Goal: Information Seeking & Learning: Learn about a topic

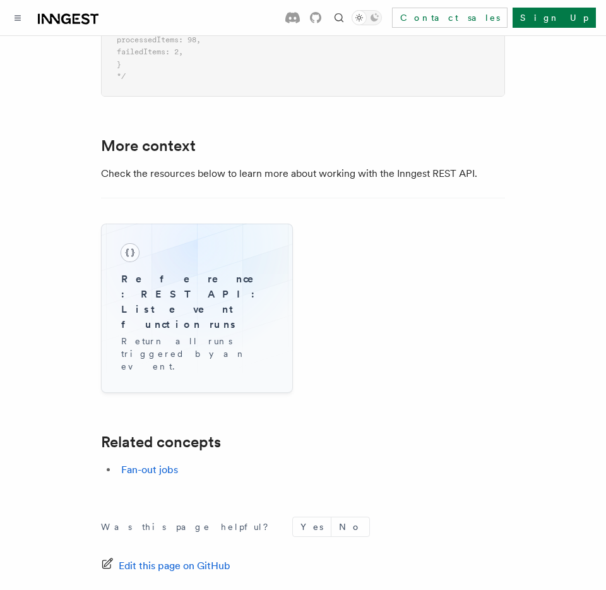
scroll to position [1210, 0]
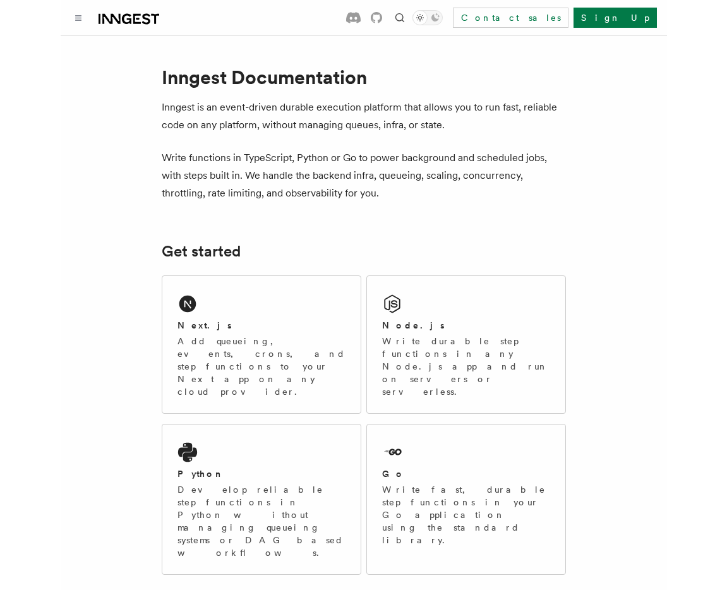
scroll to position [4, 0]
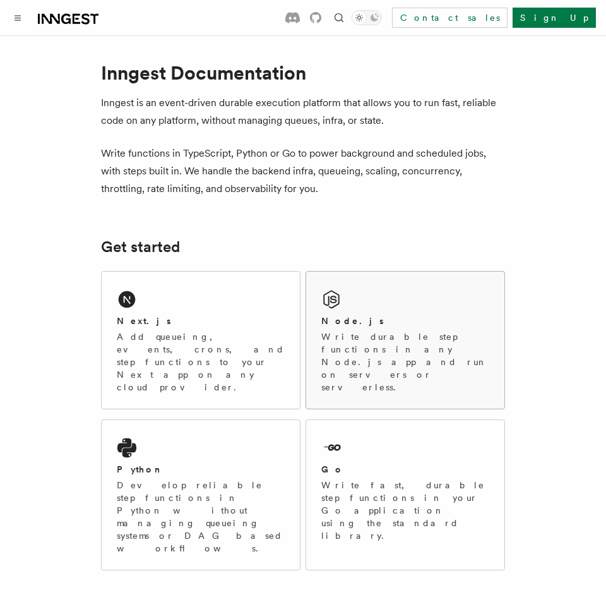
click at [417, 316] on div "Node.js" at bounding box center [405, 321] width 168 height 13
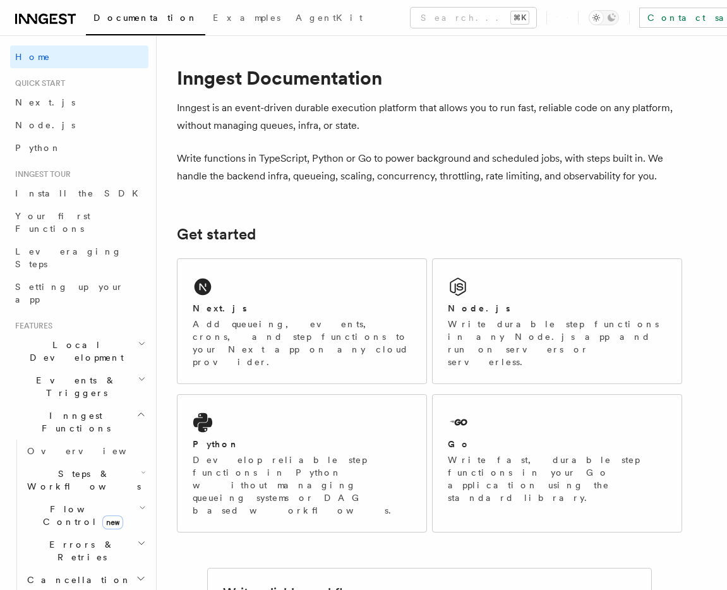
scroll to position [11, 0]
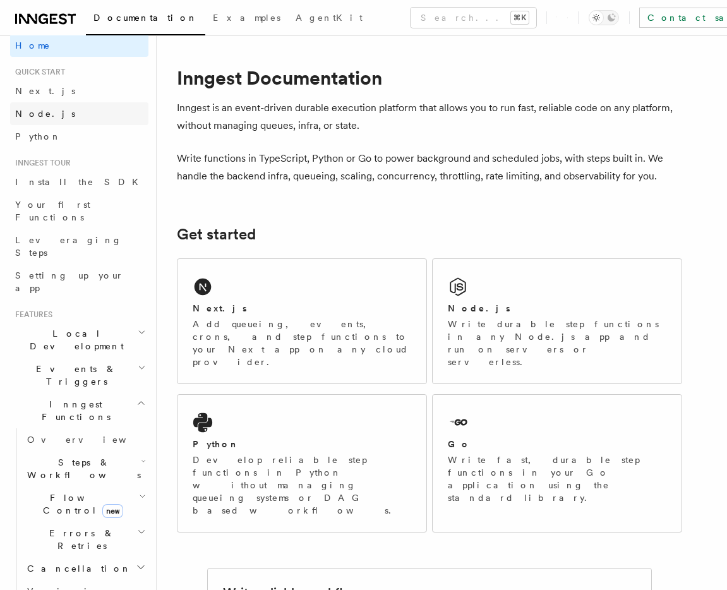
click at [56, 114] on link "Node.js" at bounding box center [79, 113] width 138 height 23
click at [97, 109] on link "Node.js" at bounding box center [79, 113] width 138 height 23
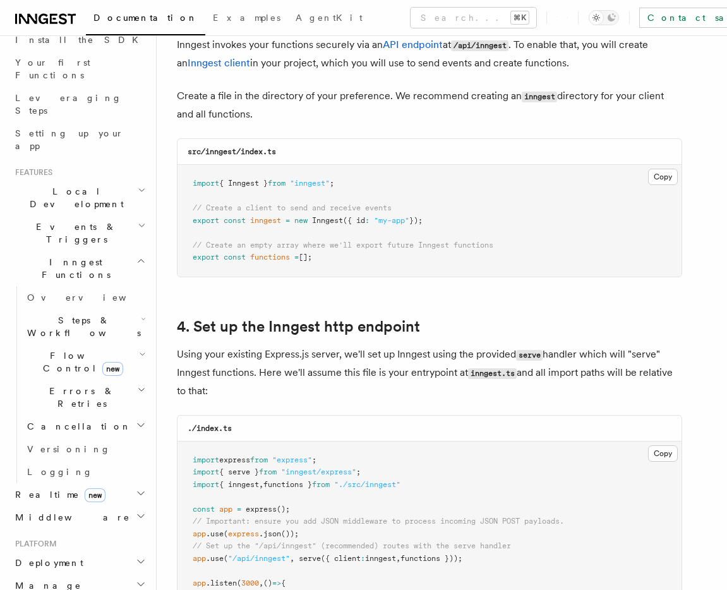
scroll to position [157, 0]
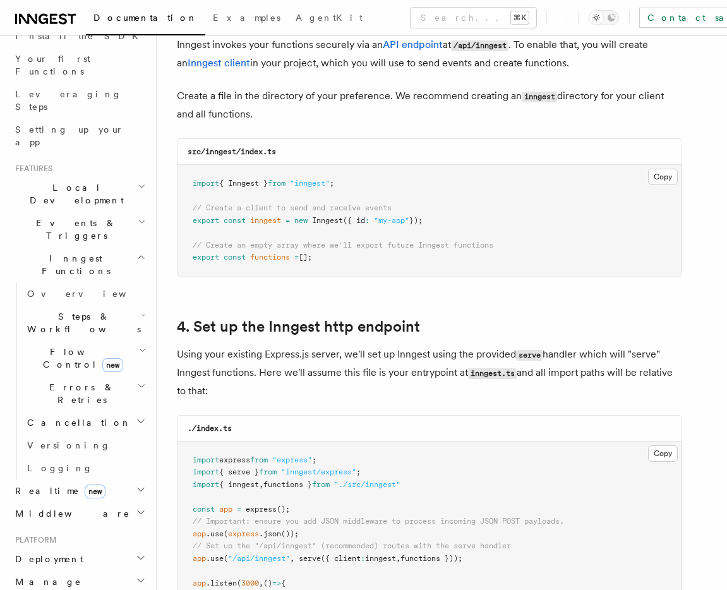
click at [110, 479] on h2 "Realtime new" at bounding box center [79, 490] width 138 height 23
click at [115, 502] on link "Overview" at bounding box center [85, 513] width 126 height 23
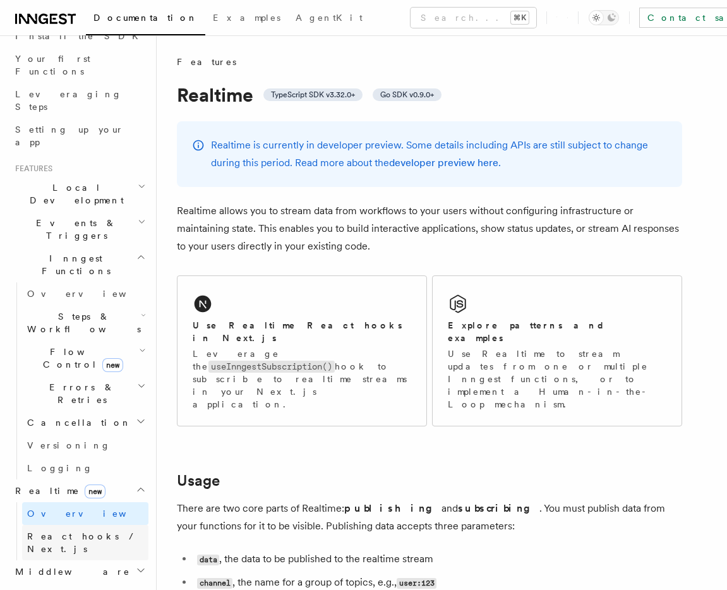
click at [94, 531] on span "React hooks / Next.js" at bounding box center [83, 542] width 112 height 23
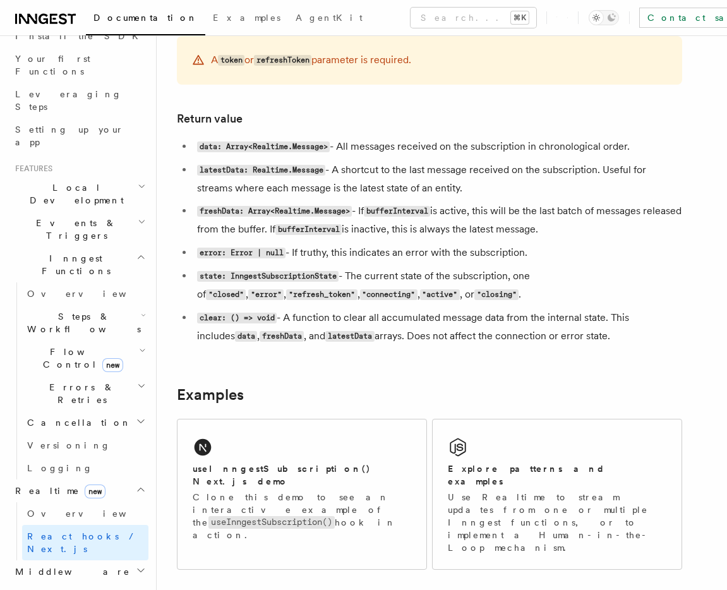
scroll to position [1025, 0]
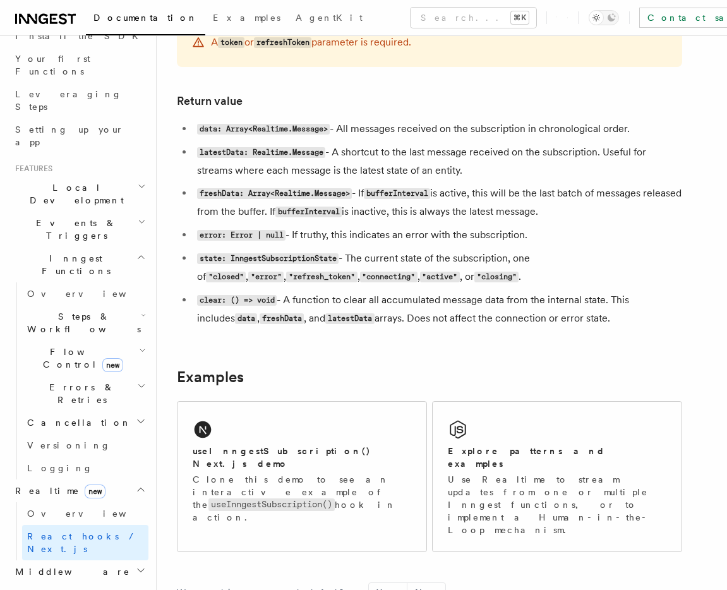
click at [134, 212] on h2 "Events & Triggers" at bounding box center [79, 229] width 138 height 35
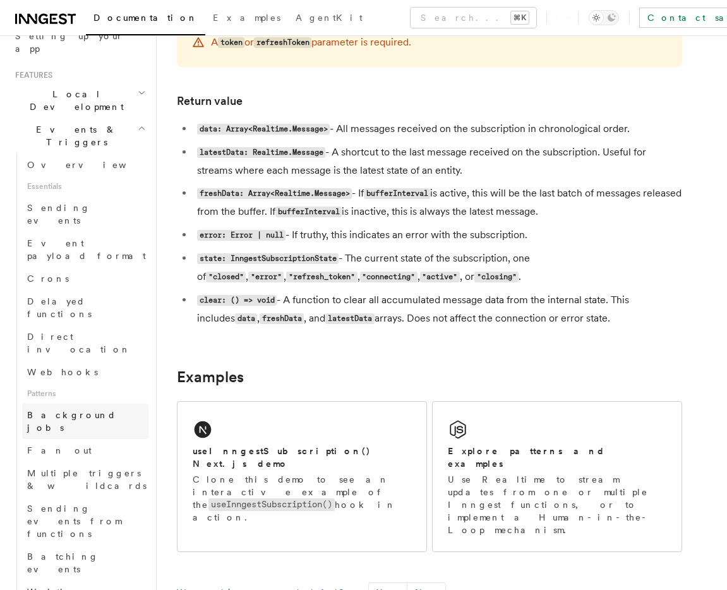
scroll to position [249, 0]
click at [115, 198] on link "Sending events" at bounding box center [85, 215] width 126 height 35
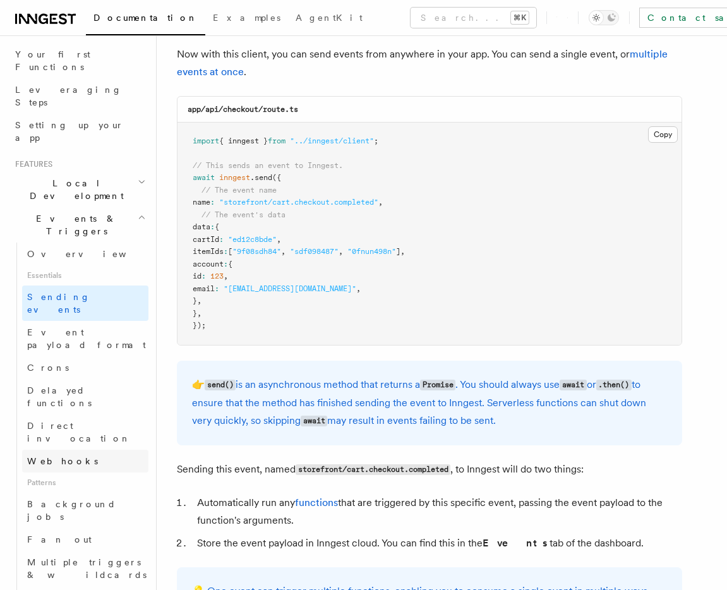
scroll to position [92, 0]
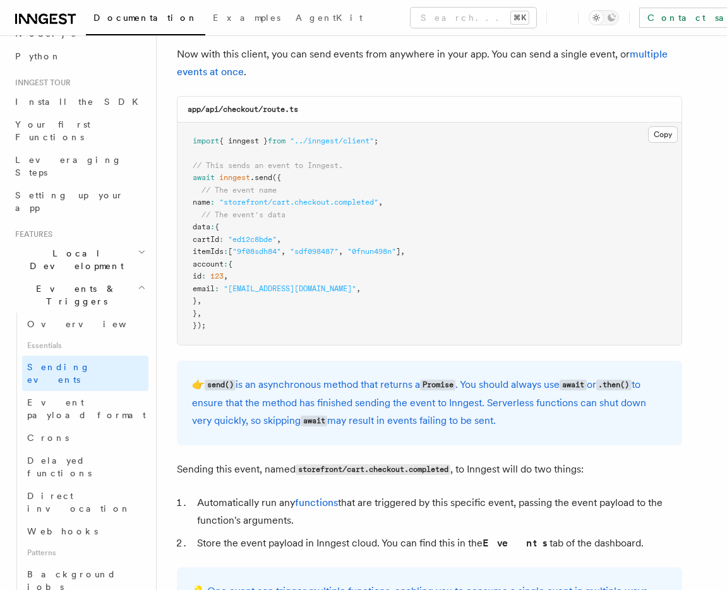
click at [95, 277] on h2 "Events & Triggers" at bounding box center [79, 294] width 138 height 35
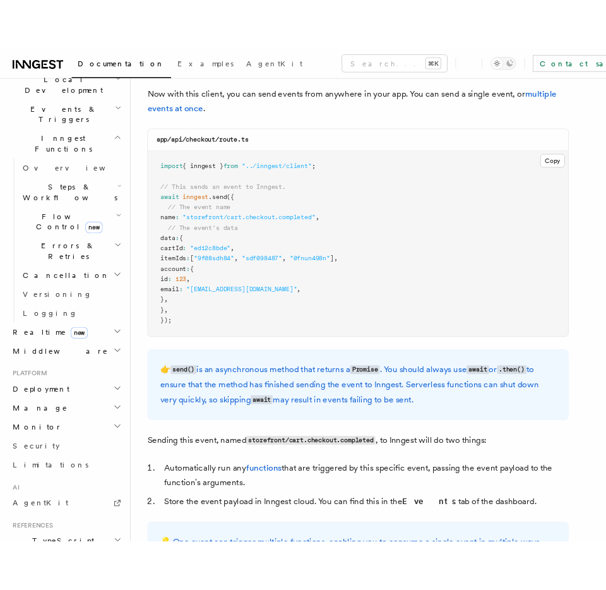
scroll to position [309, 0]
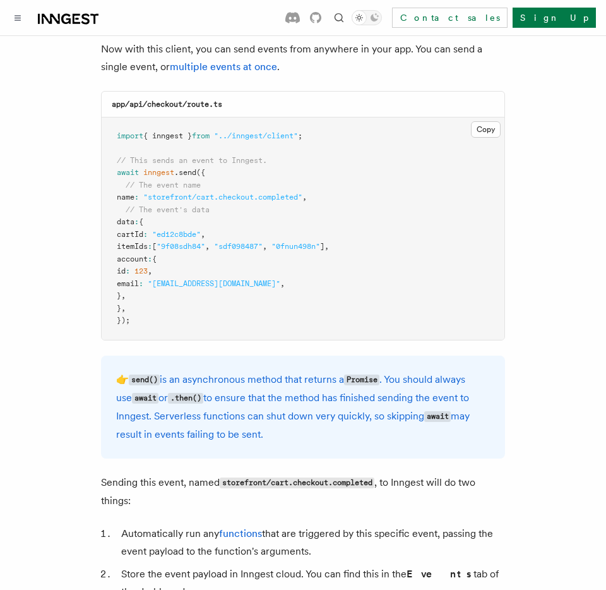
click at [385, 144] on pre "import { inngest } from "../inngest/client" ; // This sends an event to Inngest…" at bounding box center [303, 228] width 403 height 222
